Goal: Find specific page/section: Find specific page/section

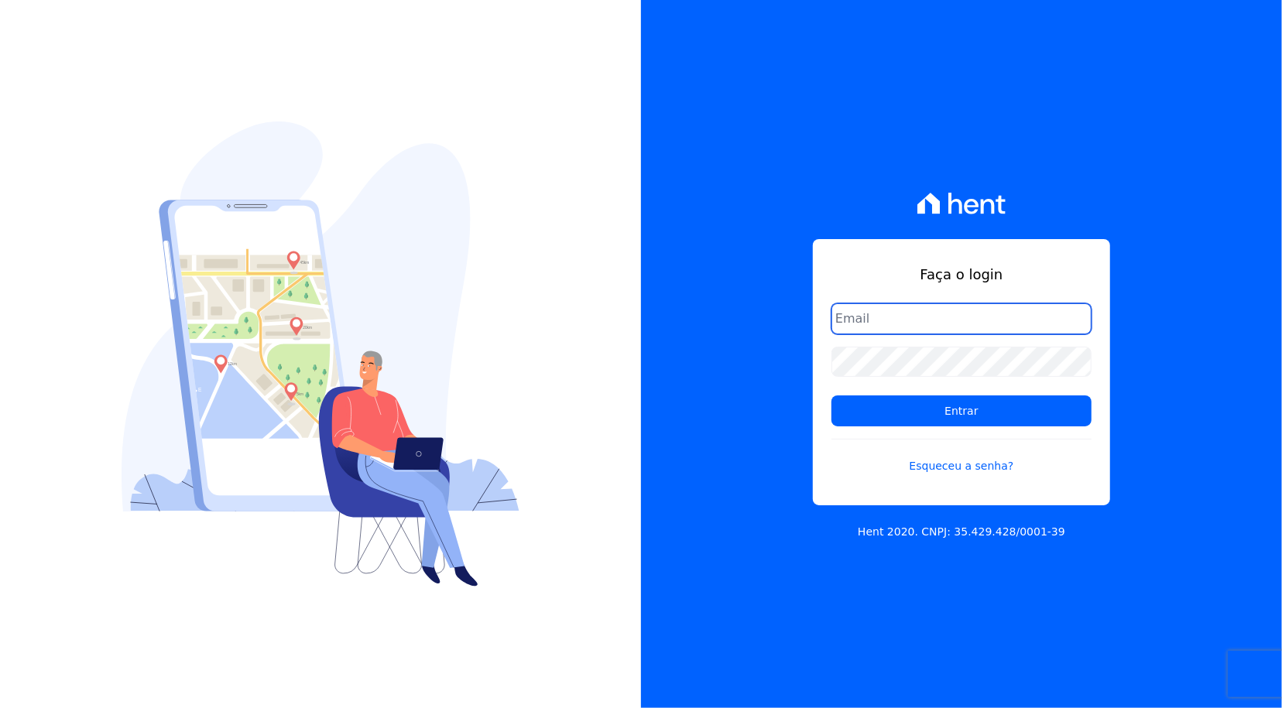
click at [964, 327] on input "email" at bounding box center [961, 318] width 260 height 31
type input "[PERSON_NAME][EMAIL_ADDRESS][PERSON_NAME][DOMAIN_NAME]"
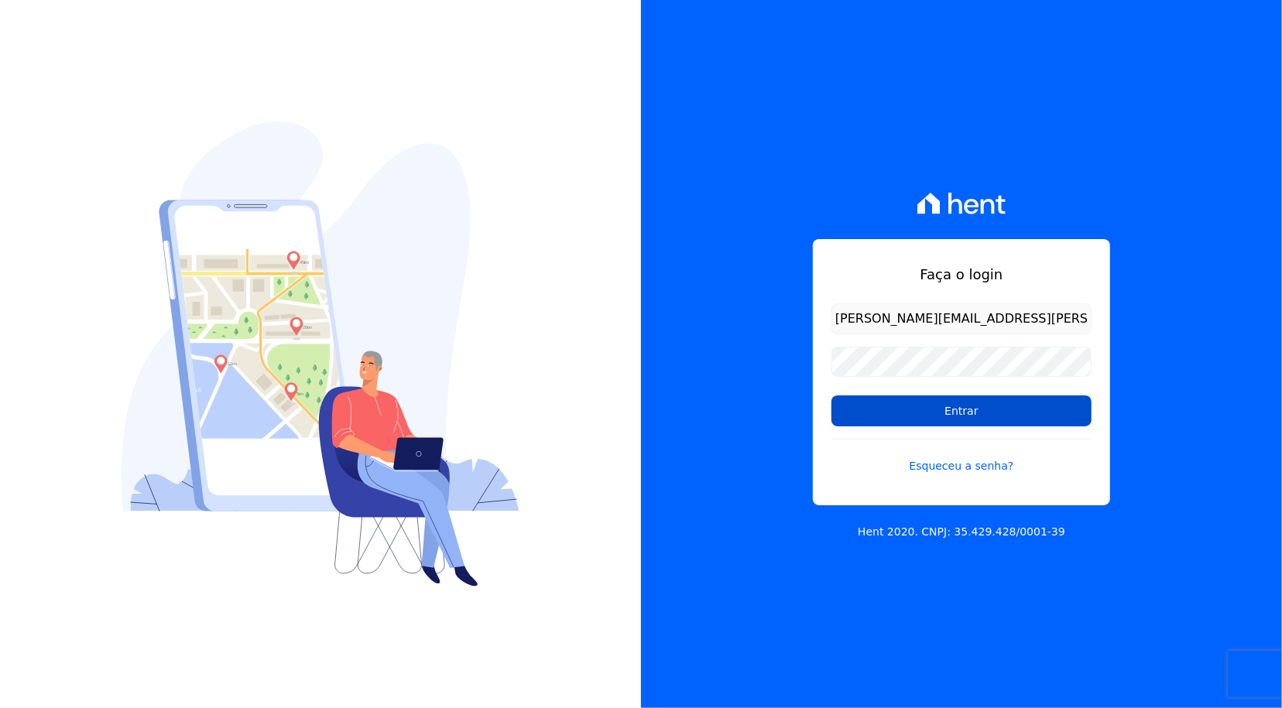
click at [946, 413] on input "Entrar" at bounding box center [961, 411] width 260 height 31
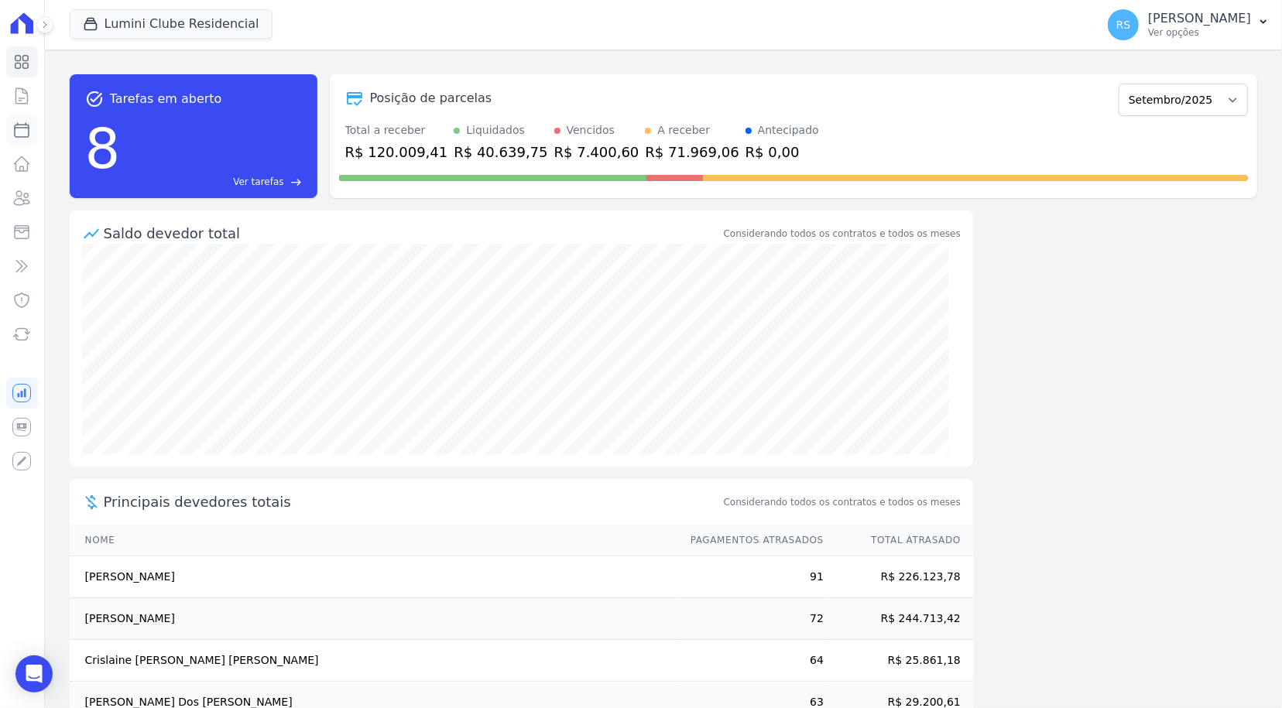
click at [19, 125] on icon at bounding box center [21, 130] width 19 height 19
select select
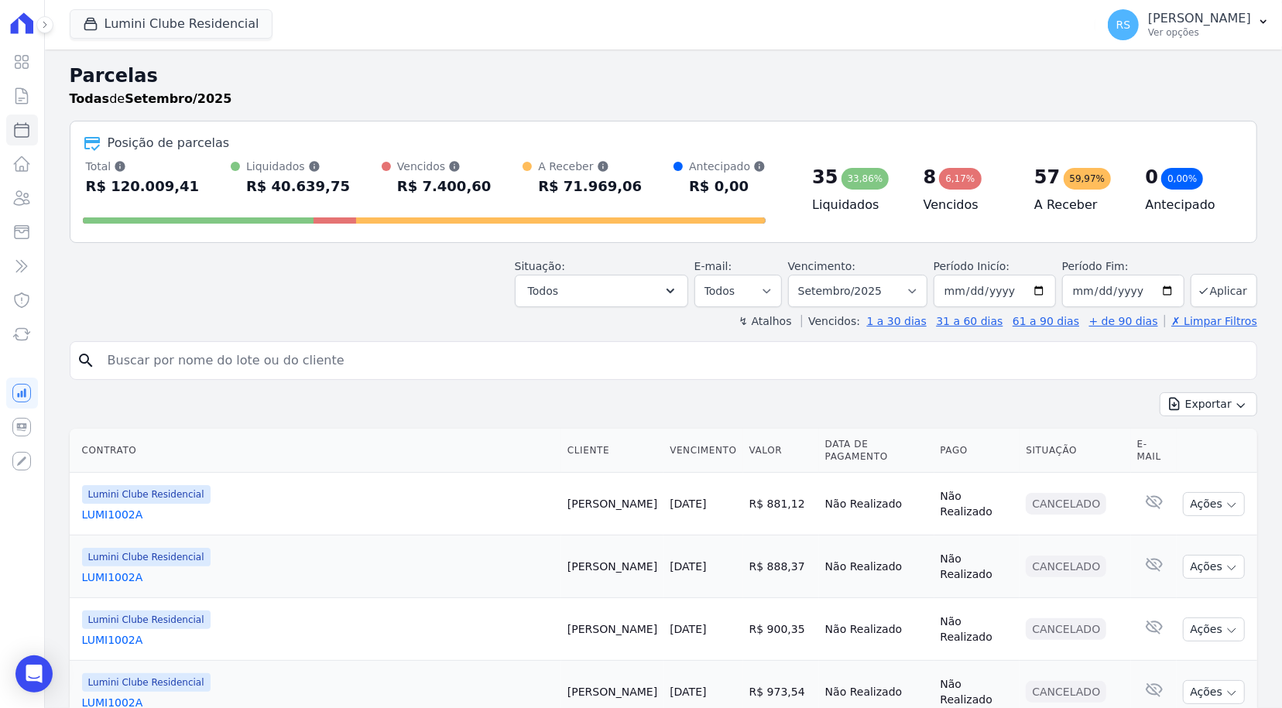
click at [324, 361] on input "search" at bounding box center [674, 360] width 1152 height 31
paste input "Cleison Torres"
type input "Cleison Torres"
click at [187, 28] on button "Lumini Clube Residencial" at bounding box center [171, 23] width 203 height 29
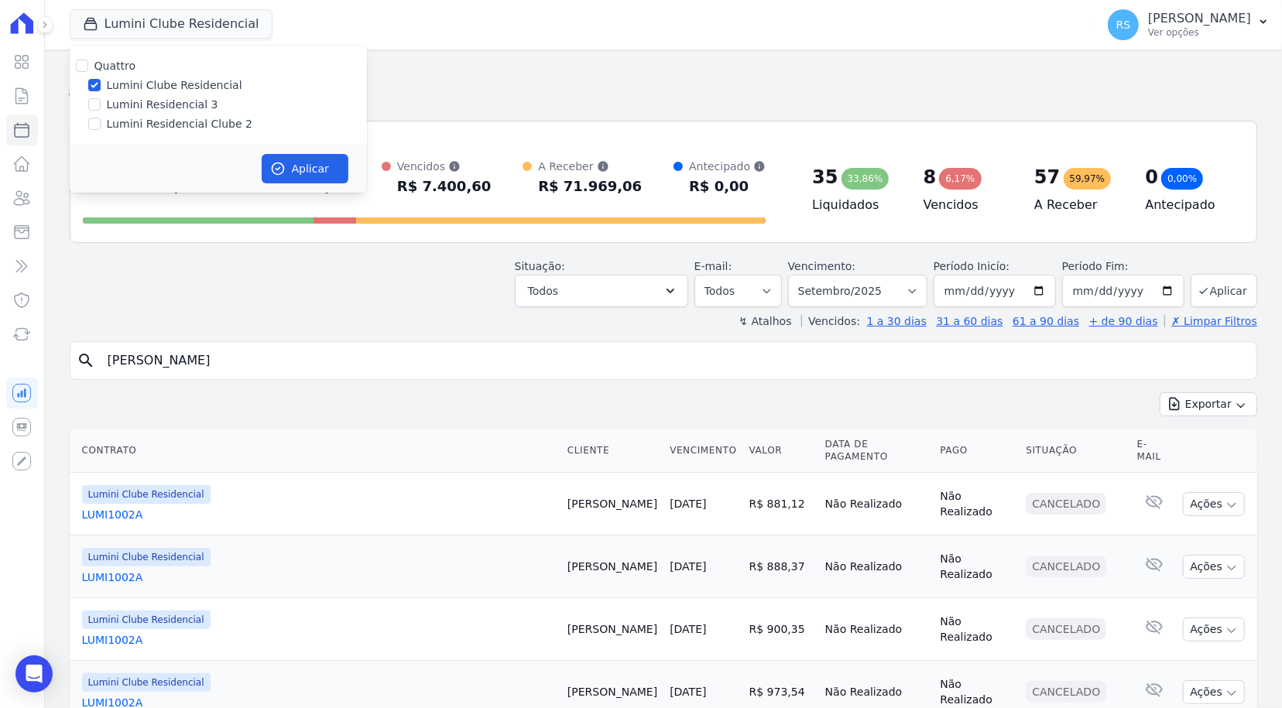
click at [200, 119] on label "Lumini Residencial Clube 2" at bounding box center [180, 124] width 146 height 16
click at [101, 119] on input "Lumini Residencial Clube 2" at bounding box center [94, 124] width 12 height 12
checkbox input "true"
click at [187, 107] on label "Lumini Residencial 3" at bounding box center [162, 105] width 111 height 16
click at [101, 107] on input "Lumini Residencial 3" at bounding box center [94, 104] width 12 height 12
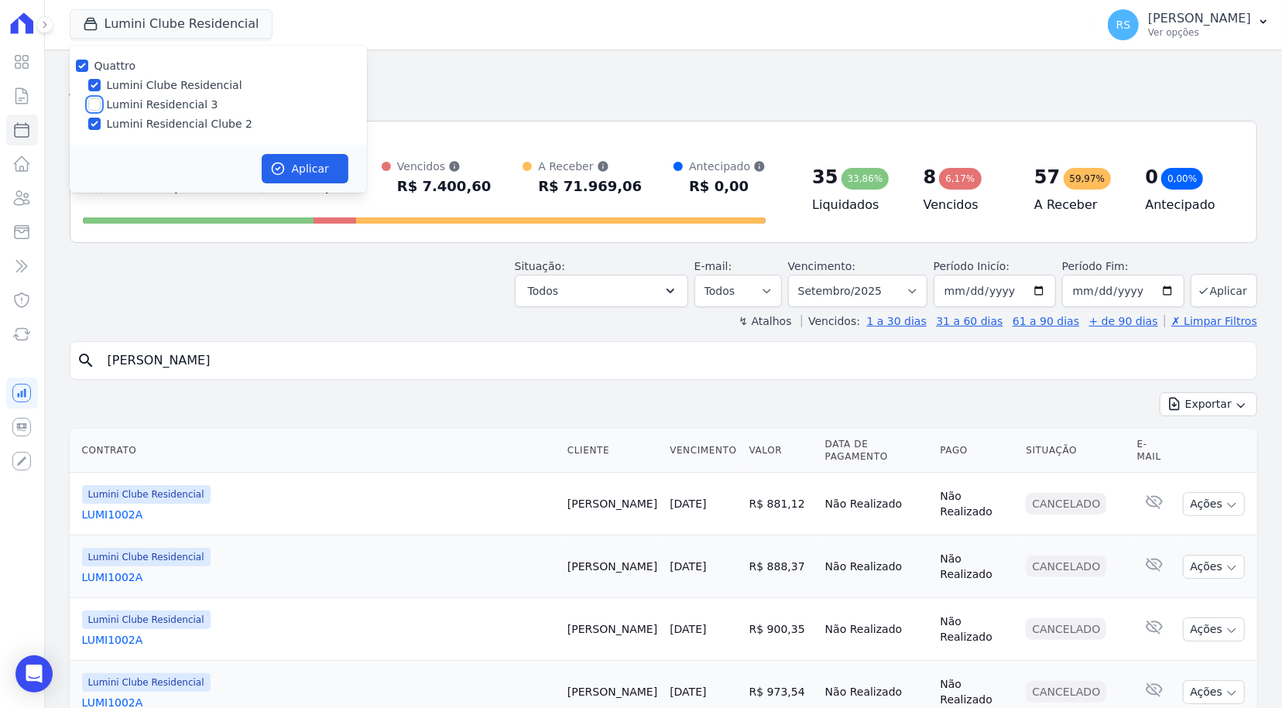
checkbox input "true"
click at [182, 109] on label "Lumini Residencial 3" at bounding box center [162, 105] width 111 height 16
click at [101, 109] on input "Lumini Residencial 3" at bounding box center [94, 104] width 12 height 12
checkbox input "false"
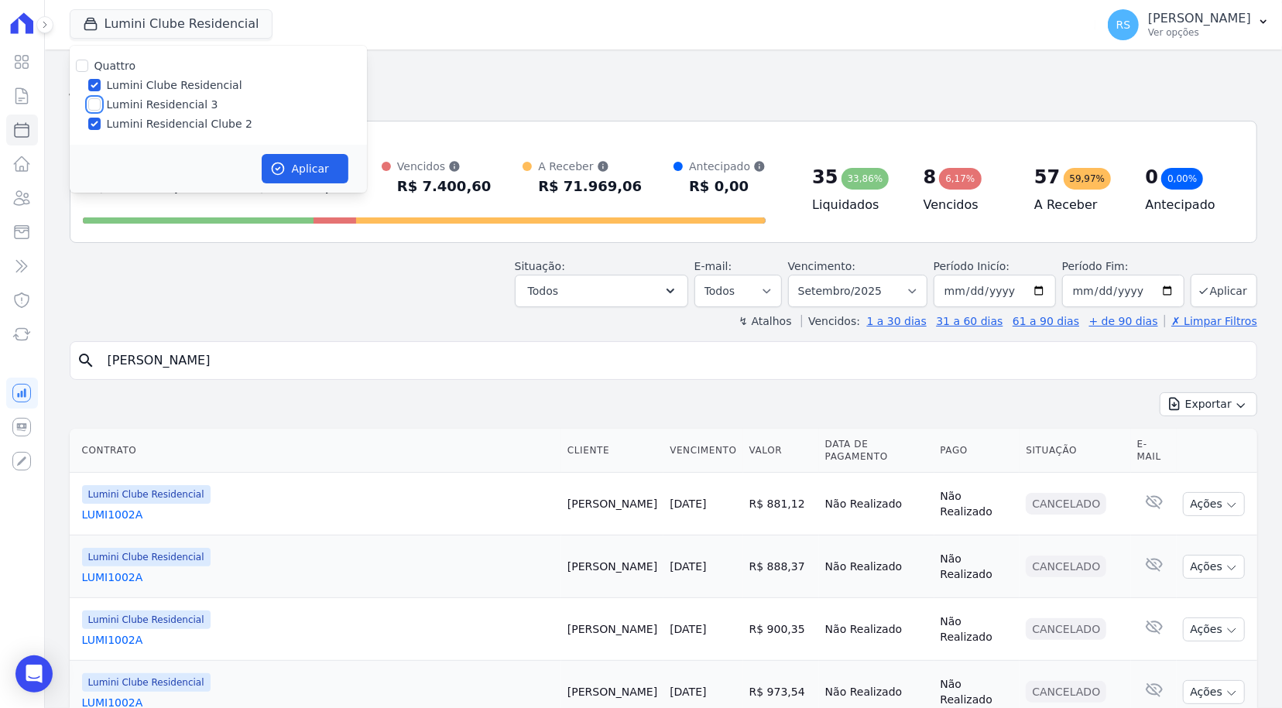
checkbox input "false"
drag, startPoint x: 191, startPoint y: 89, endPoint x: 196, endPoint y: 98, distance: 9.7
click at [191, 88] on label "Lumini Clube Residencial" at bounding box center [174, 85] width 135 height 16
click at [101, 88] on input "Lumini Clube Residencial" at bounding box center [94, 85] width 12 height 12
checkbox input "false"
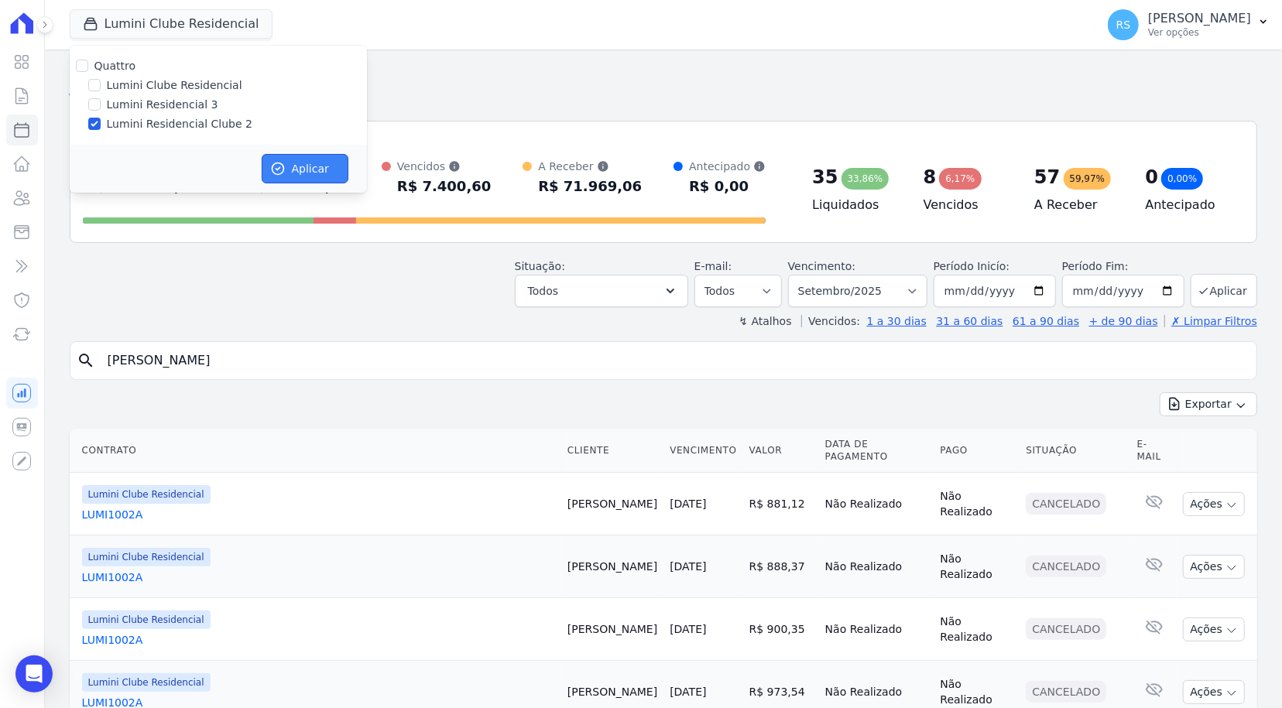
click at [286, 169] on button "Aplicar" at bounding box center [305, 168] width 87 height 29
select select
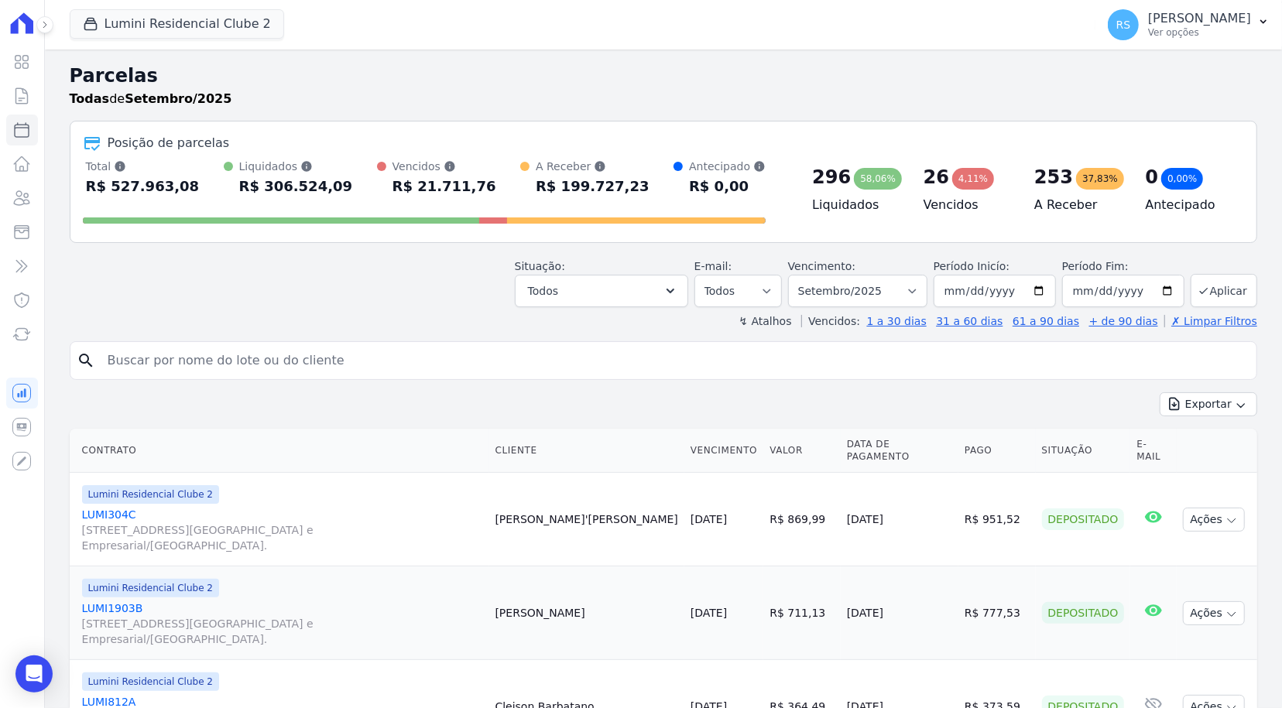
click at [289, 371] on input "search" at bounding box center [674, 360] width 1152 height 31
paste input "Cleison Torres"
type input "Cleison Torres"
select select
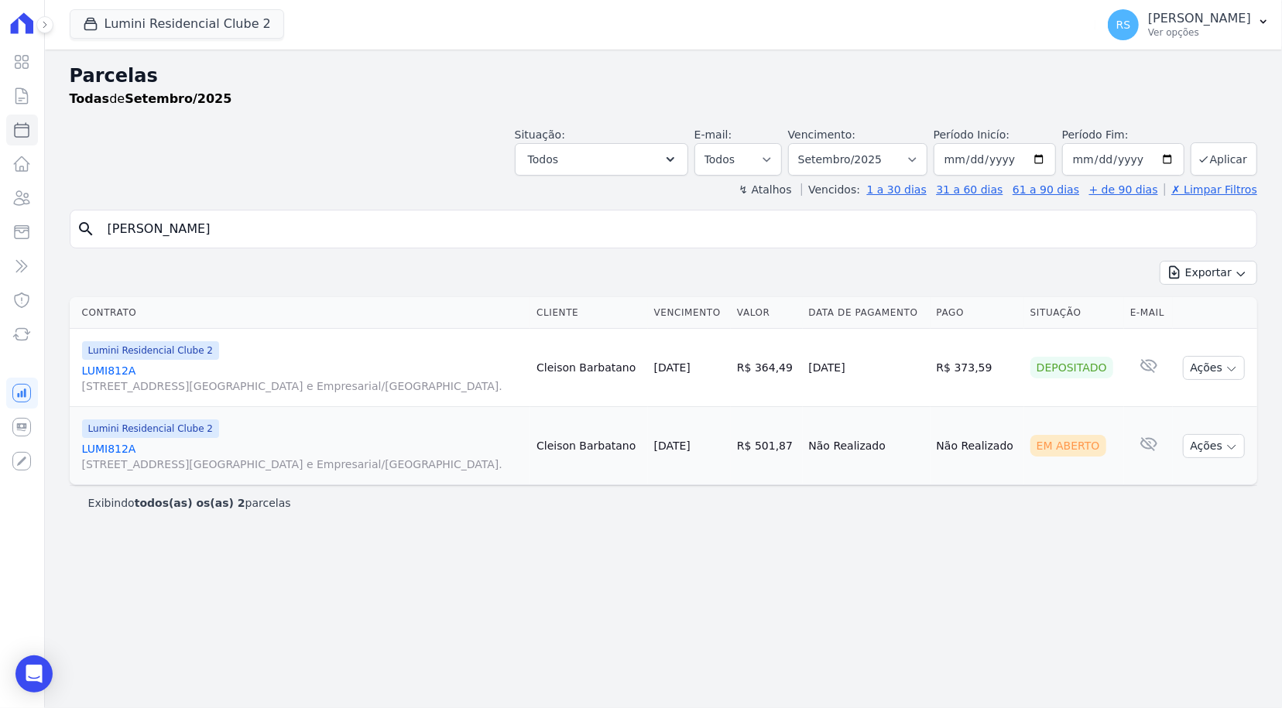
click at [127, 447] on link "LUMI812A Alameda Rio Negro, 503, Sala 207, Alphaville Centro Industrial e Empre…" at bounding box center [303, 456] width 443 height 31
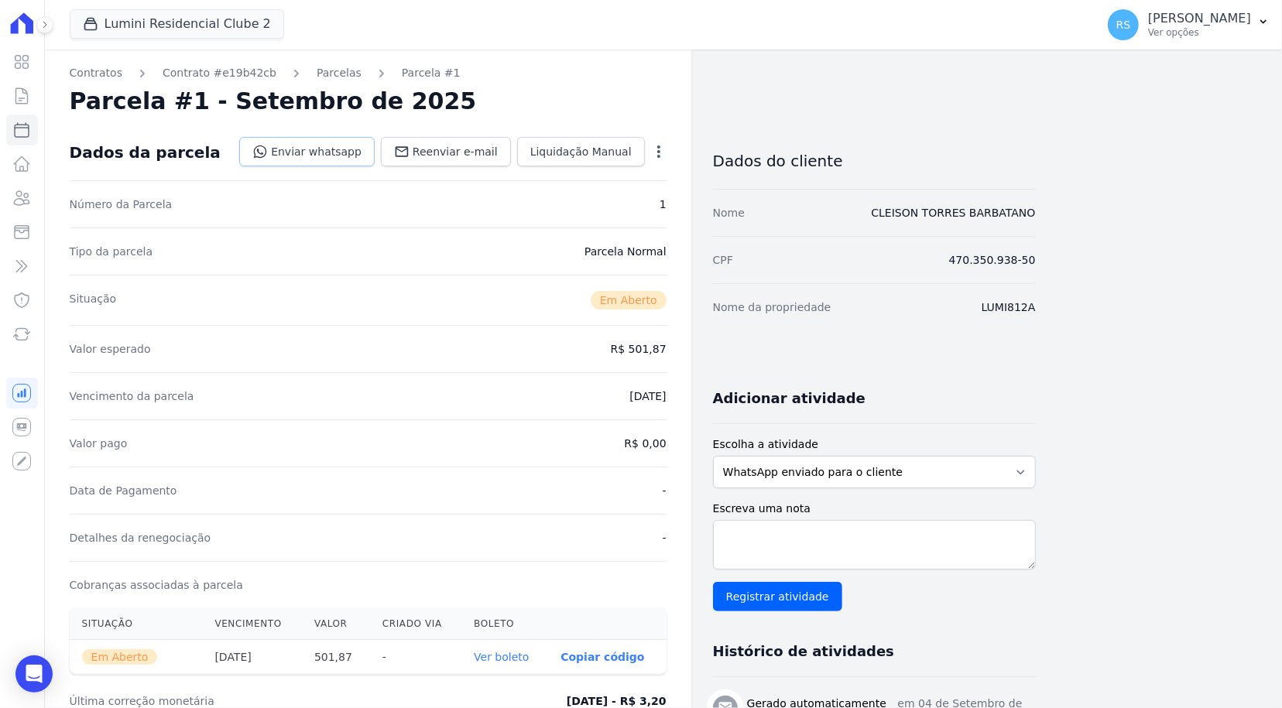
click at [329, 148] on link "Enviar whatsapp" at bounding box center [306, 151] width 135 height 29
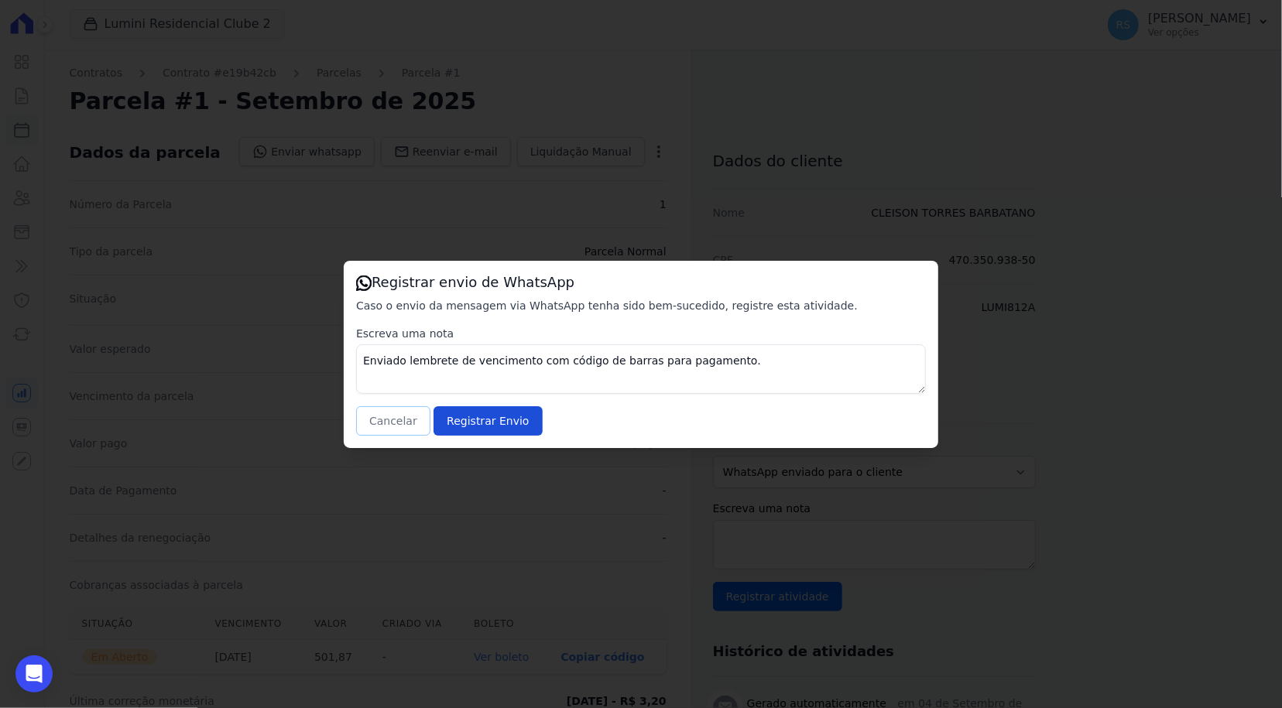
click at [402, 407] on button "Cancelar" at bounding box center [393, 420] width 74 height 29
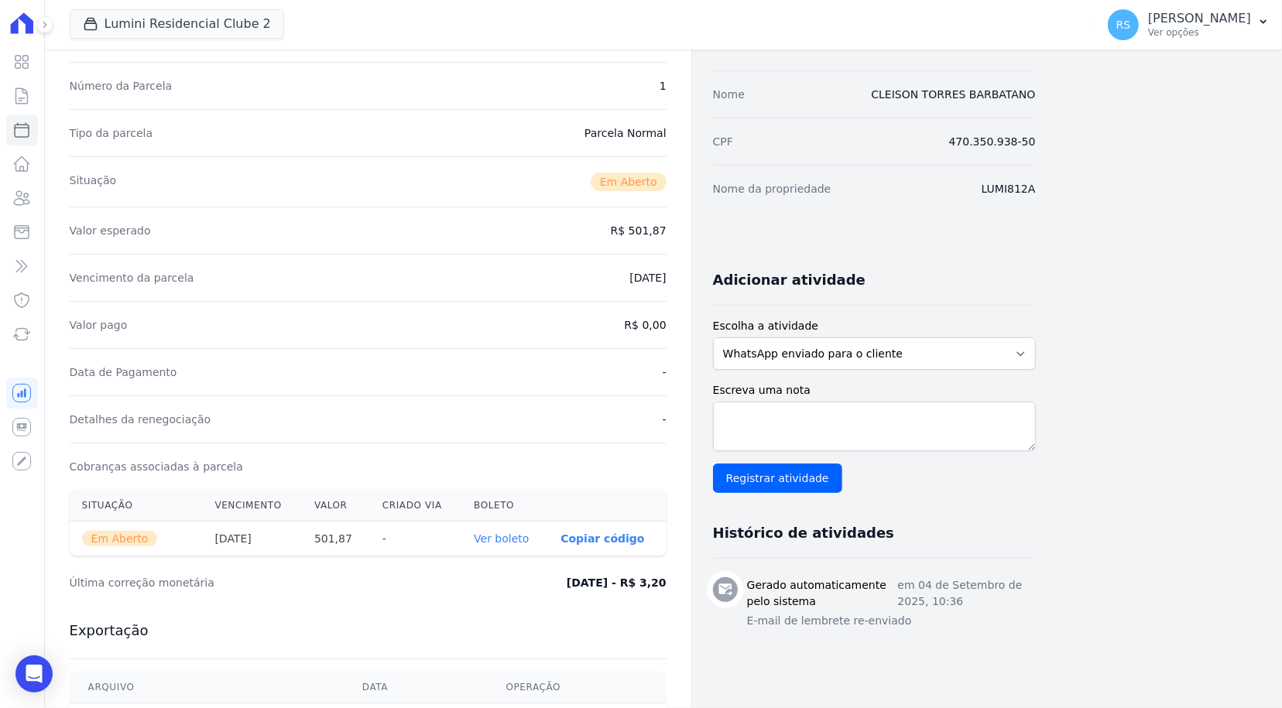
scroll to position [155, 0]
